Goal: Find specific page/section: Find specific page/section

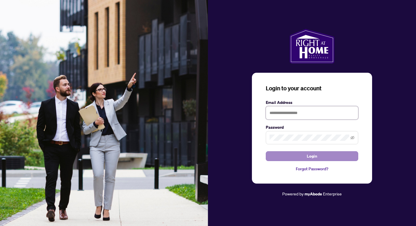
type input "**********"
click at [310, 156] on span "Login" at bounding box center [312, 156] width 10 height 9
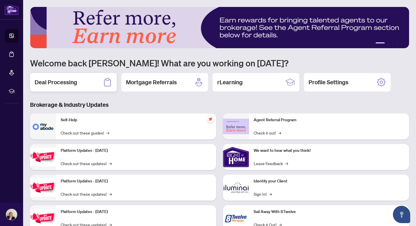
click at [61, 81] on h2 "Deal Processing" at bounding box center [56, 82] width 42 height 8
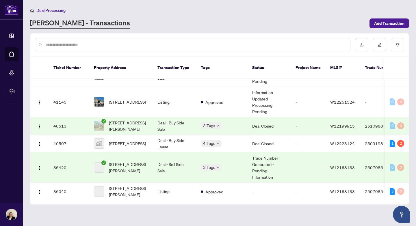
scroll to position [66, 0]
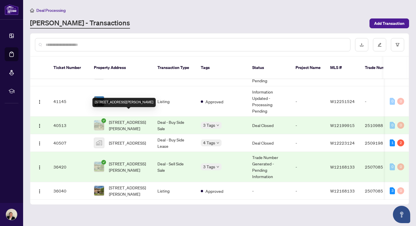
click at [129, 119] on span "[STREET_ADDRESS][PERSON_NAME]" at bounding box center [128, 125] width 39 height 13
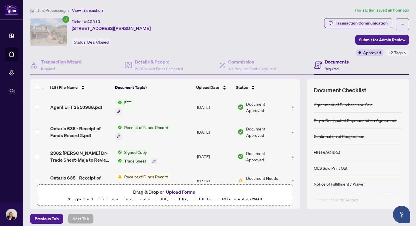
scroll to position [1, 0]
click at [125, 102] on span "EFT" at bounding box center [128, 103] width 12 height 6
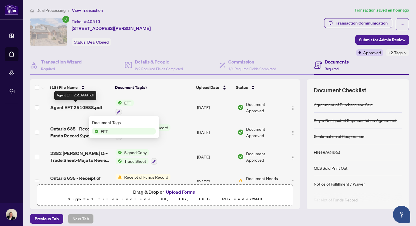
click at [86, 105] on span "Agent EFT 2510988.pdf" at bounding box center [76, 107] width 52 height 7
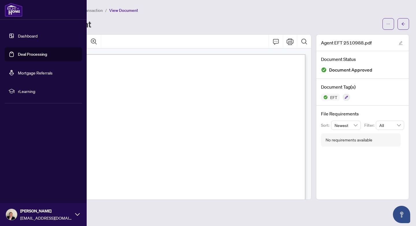
click at [18, 55] on link "Deal Processing" at bounding box center [32, 54] width 29 height 5
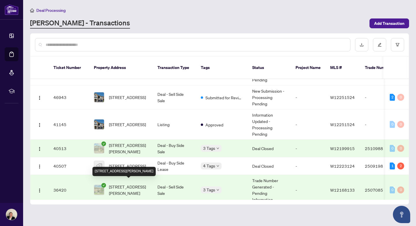
scroll to position [39, 0]
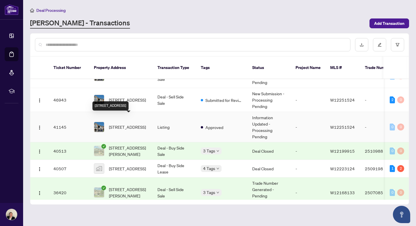
click at [124, 124] on span "[STREET_ADDRESS]" at bounding box center [127, 127] width 37 height 6
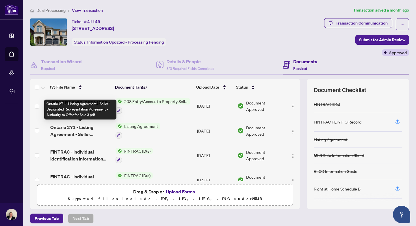
scroll to position [88, 0]
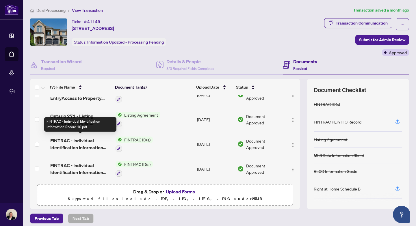
click at [77, 139] on span "FINTRAC - Individual Identification Information Record 10.pdf" at bounding box center [80, 144] width 61 height 14
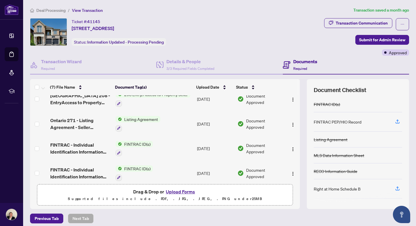
scroll to position [88, 0]
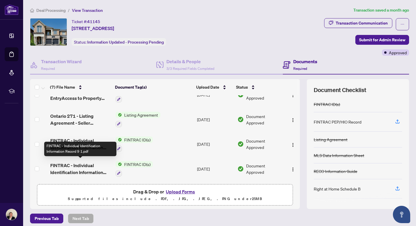
click at [63, 164] on span "FINTRAC - Individual Identification Information Record 9 1.pdf" at bounding box center [80, 169] width 61 height 14
